Goal: Check status: Check status

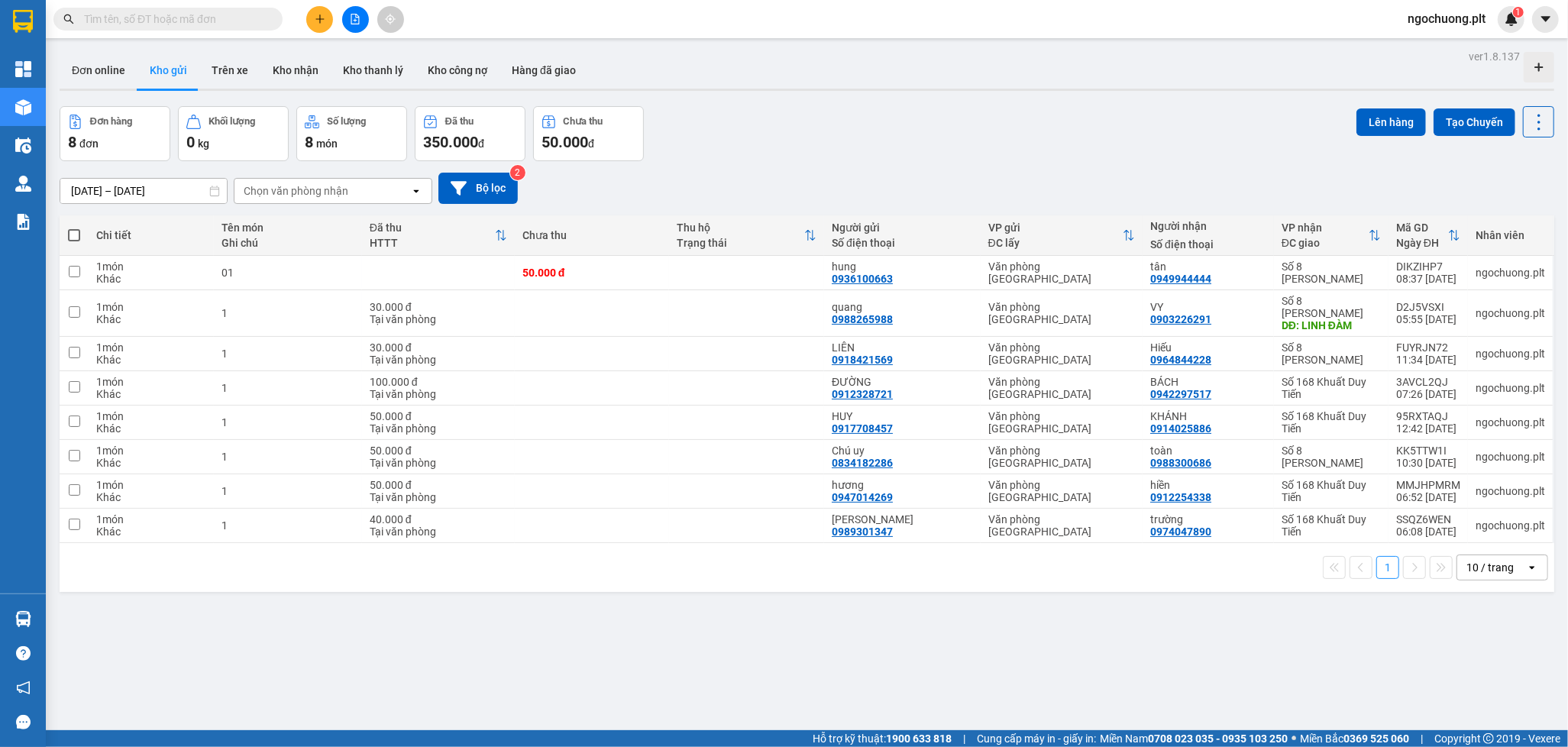
click at [135, 189] on input "[DATE] – [DATE]" at bounding box center [144, 191] width 166 height 24
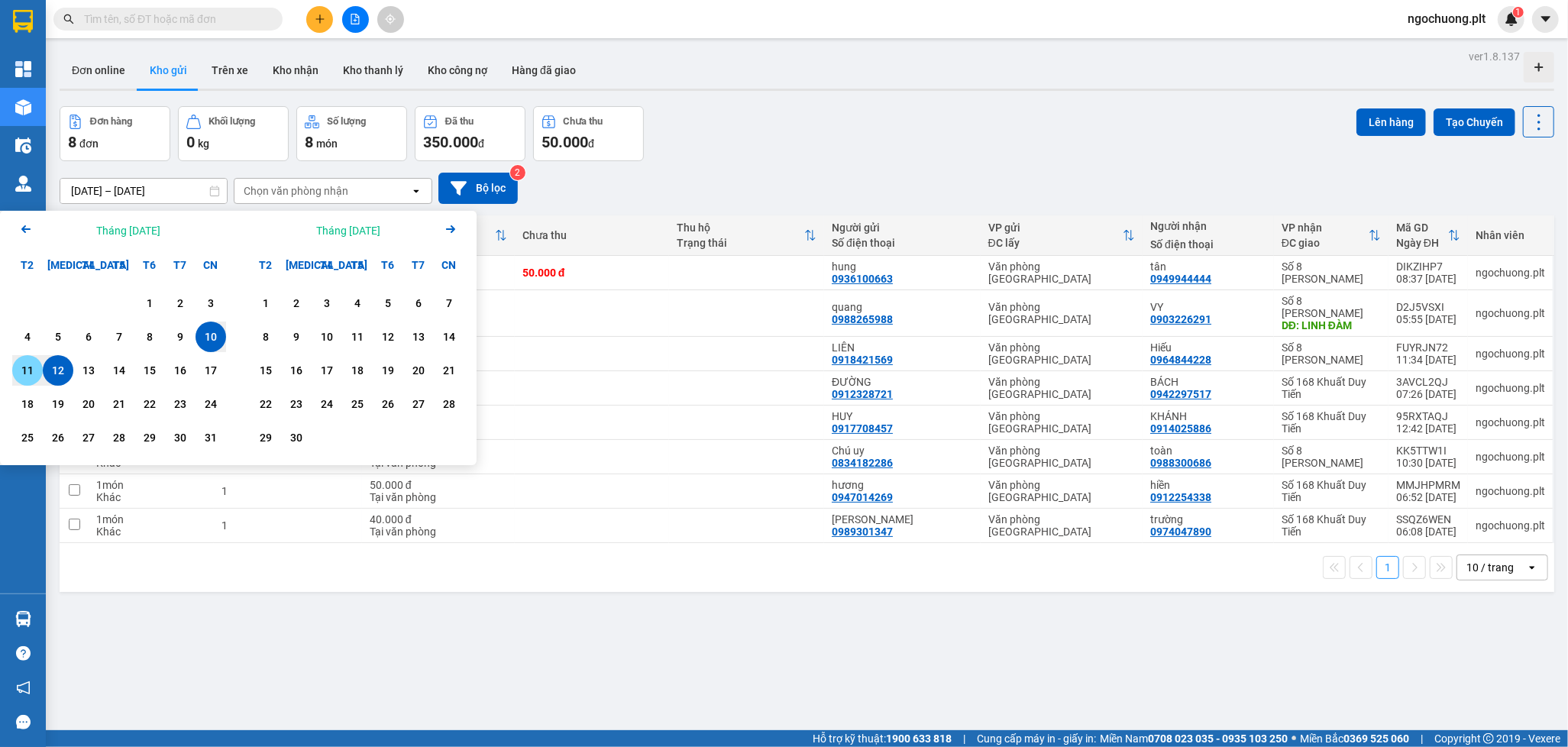
click at [26, 368] on div "11" at bounding box center [28, 370] width 21 height 18
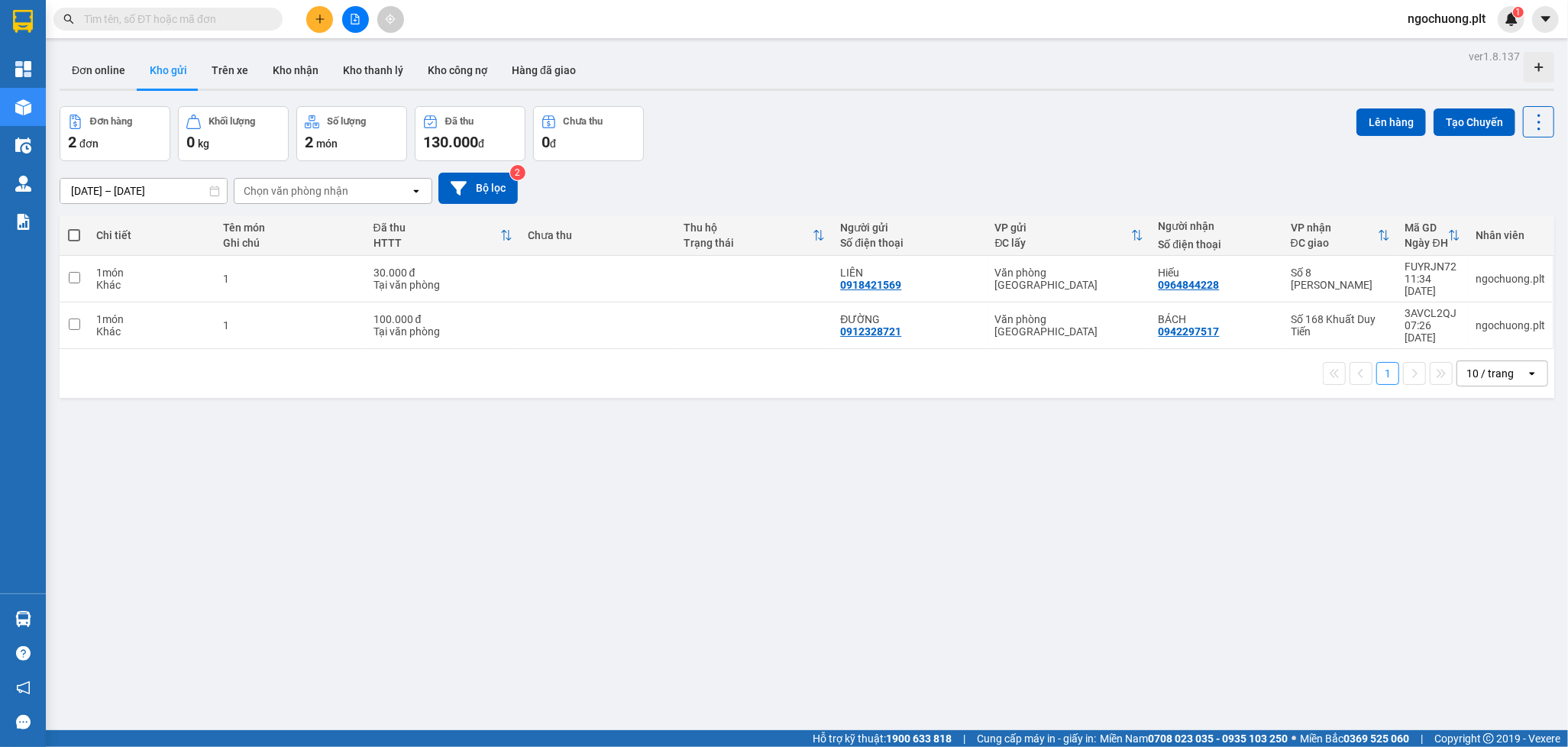
click at [136, 187] on input "11/08/2025 – 11/08/2025" at bounding box center [144, 191] width 166 height 24
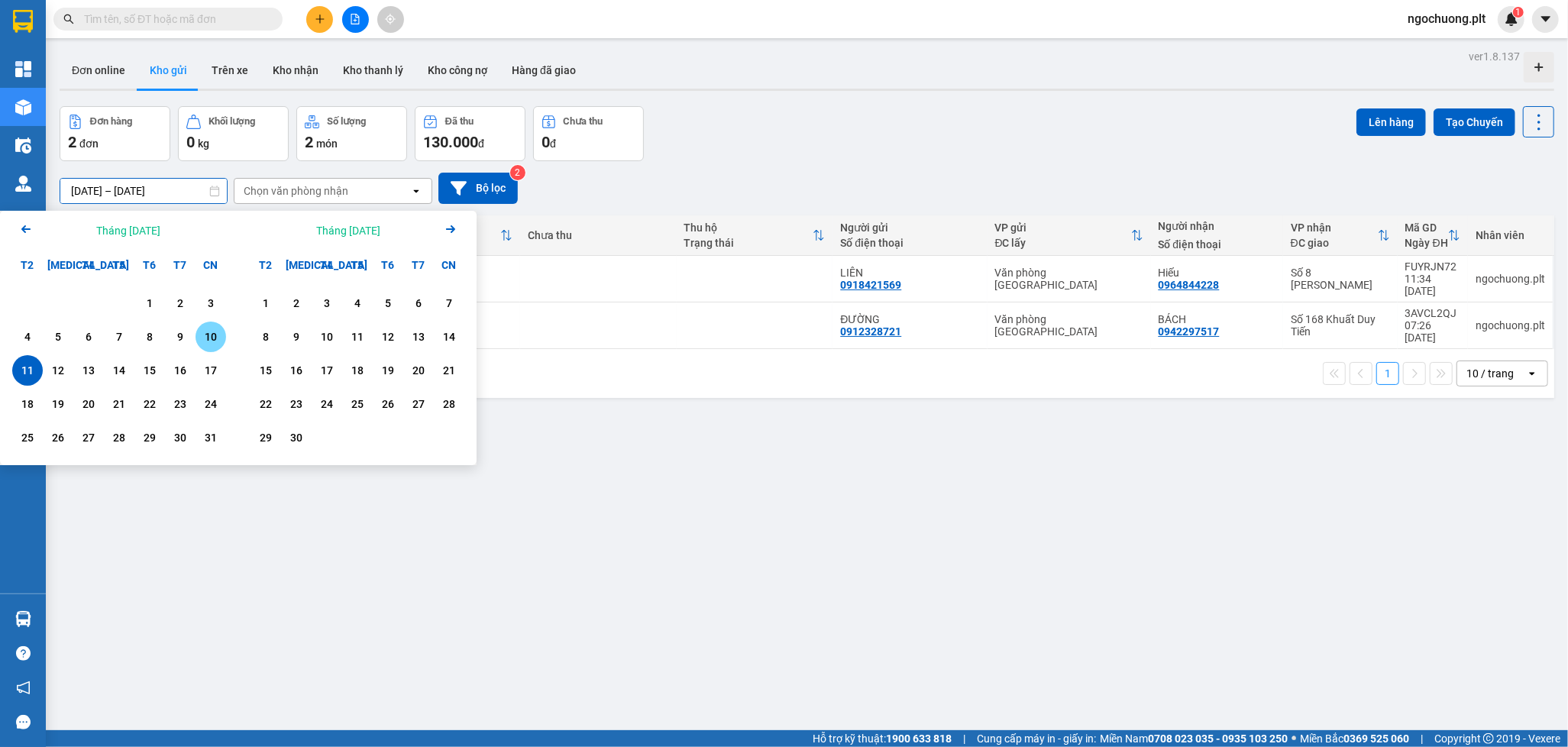
click at [212, 334] on div "10" at bounding box center [210, 337] width 21 height 18
type input "10/08/2025 – 10/08/2025"
